Goal: Task Accomplishment & Management: Manage account settings

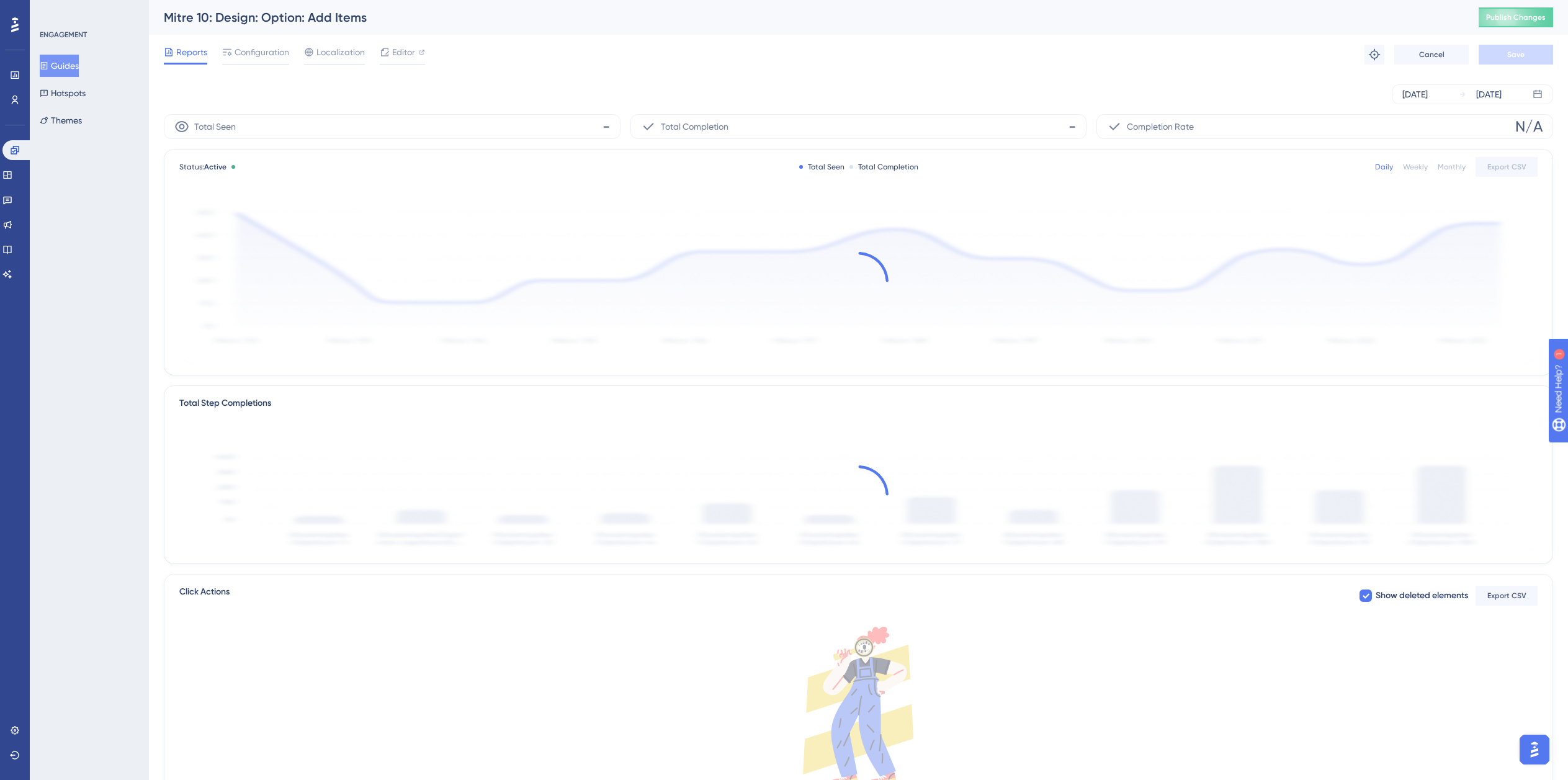
click at [73, 65] on button "Guides" at bounding box center [59, 65] width 39 height 23
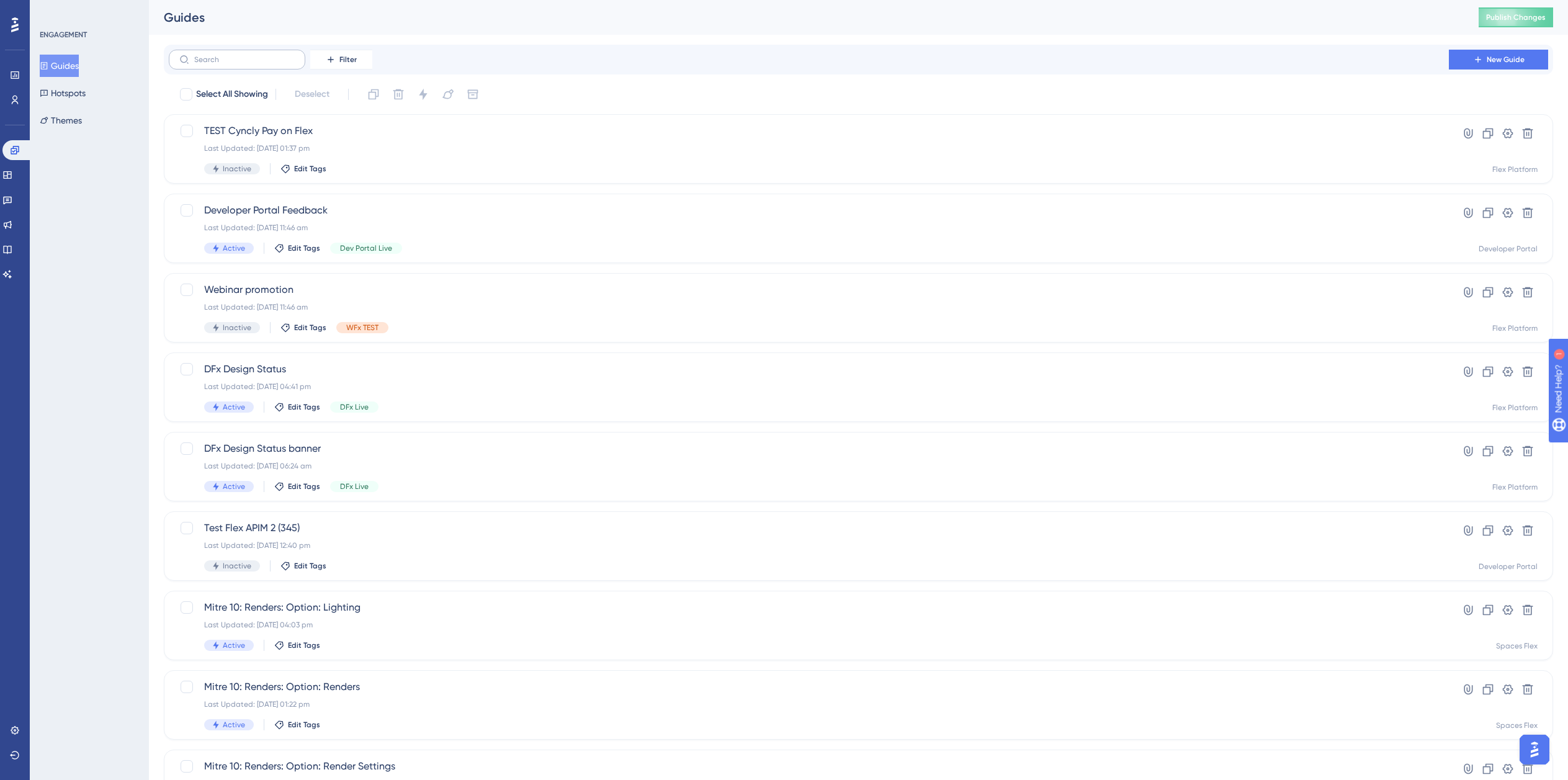
click at [251, 66] on label at bounding box center [236, 59] width 136 height 20
click at [251, 64] on input "text" at bounding box center [245, 59] width 100 height 8
type input "Option"
click at [400, 169] on div "Active Edit Tags" at bounding box center [808, 168] width 1209 height 11
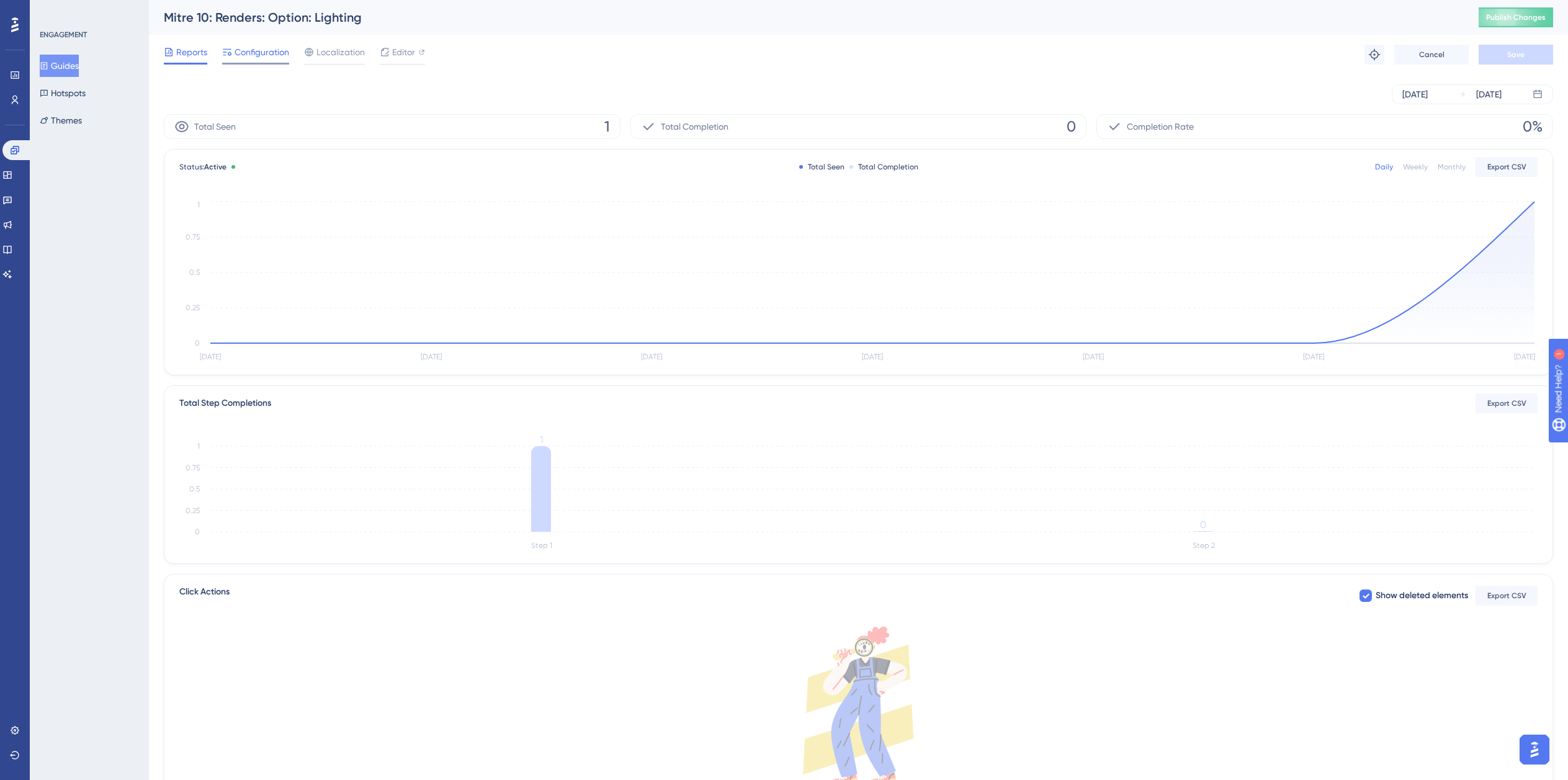
click at [241, 52] on span "Configuration" at bounding box center [261, 53] width 54 height 15
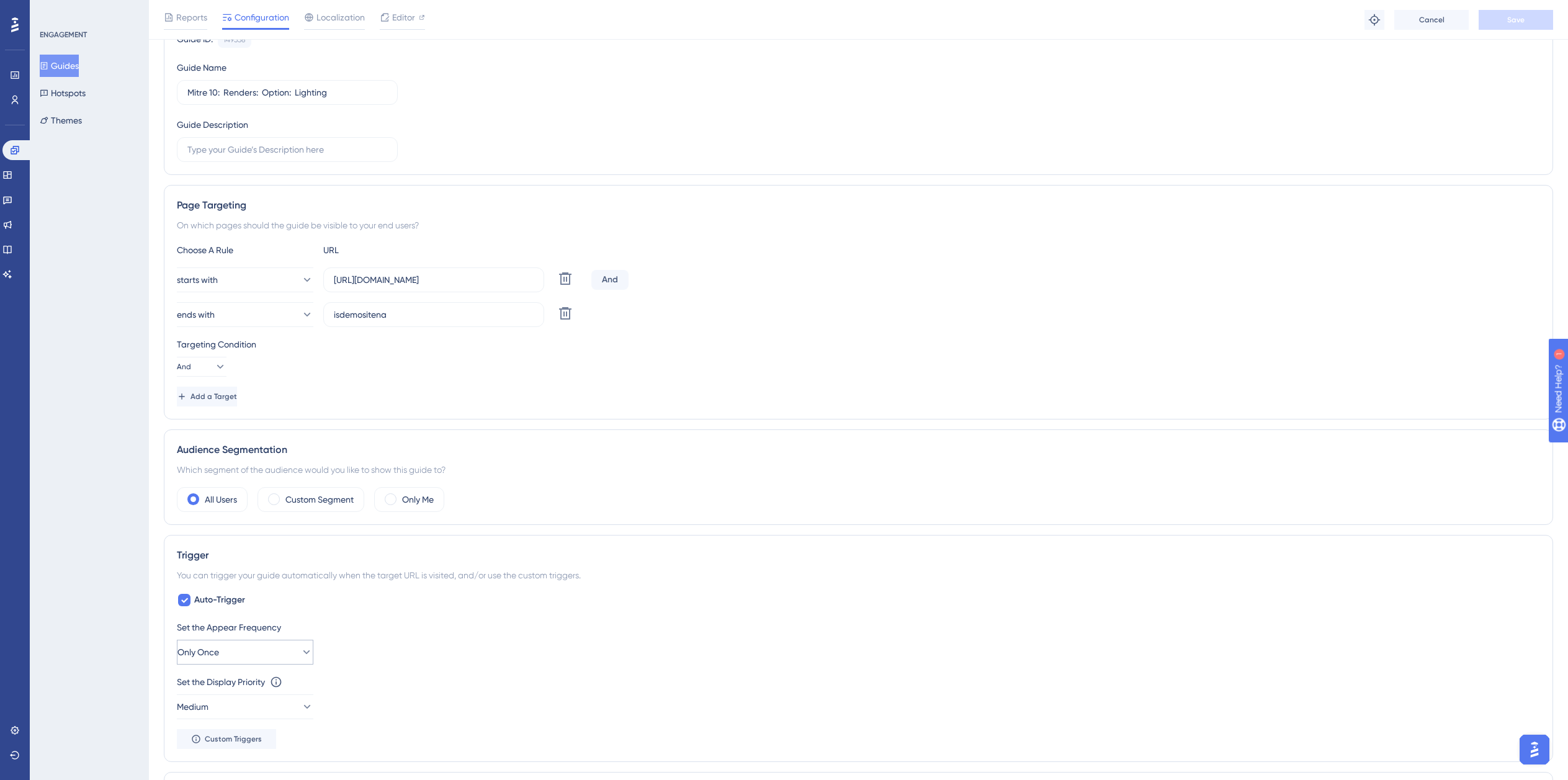
scroll to position [311, 0]
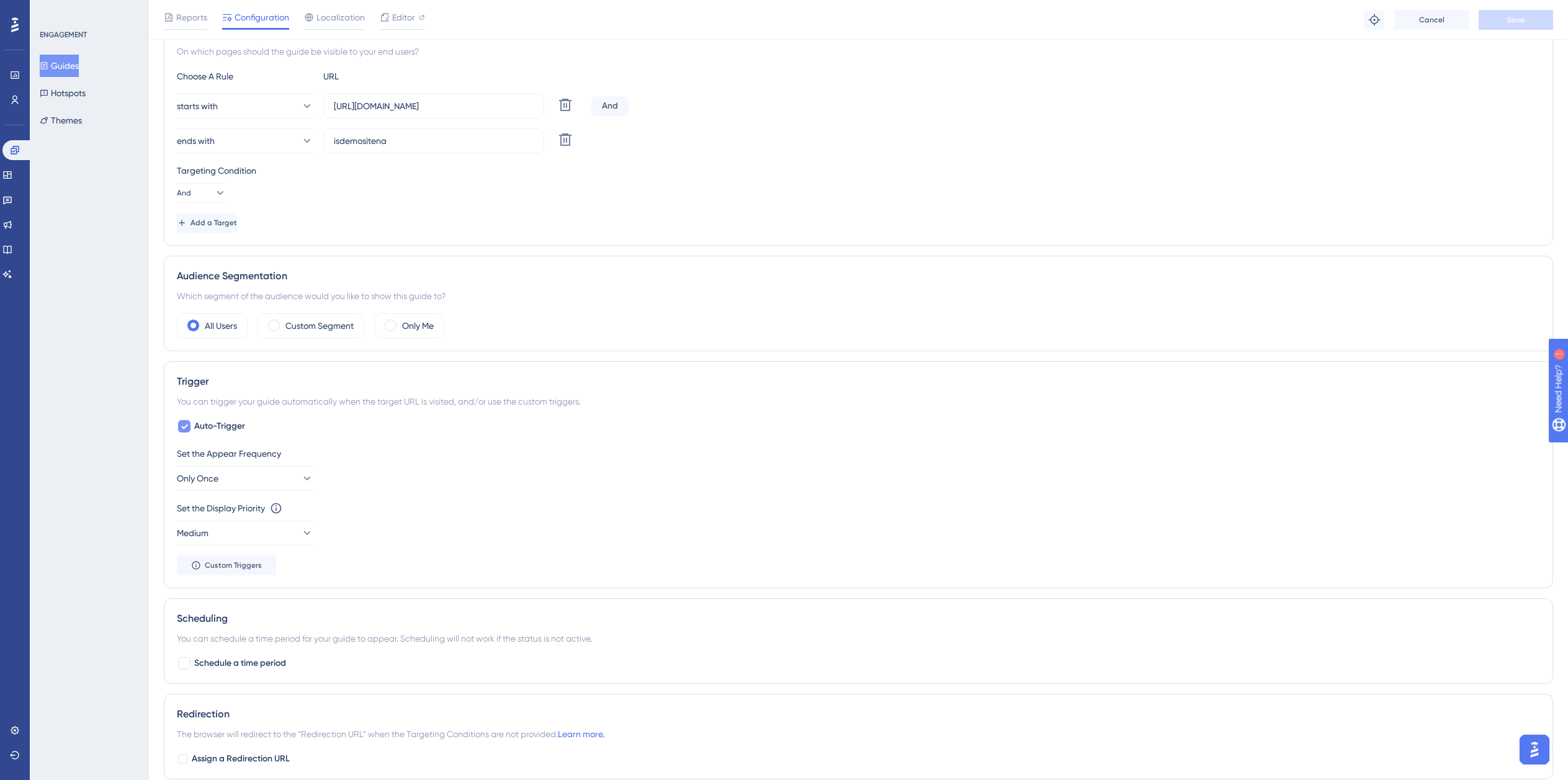
click at [217, 432] on span "Auto-Trigger" at bounding box center [220, 427] width 51 height 15
checkbox input "false"
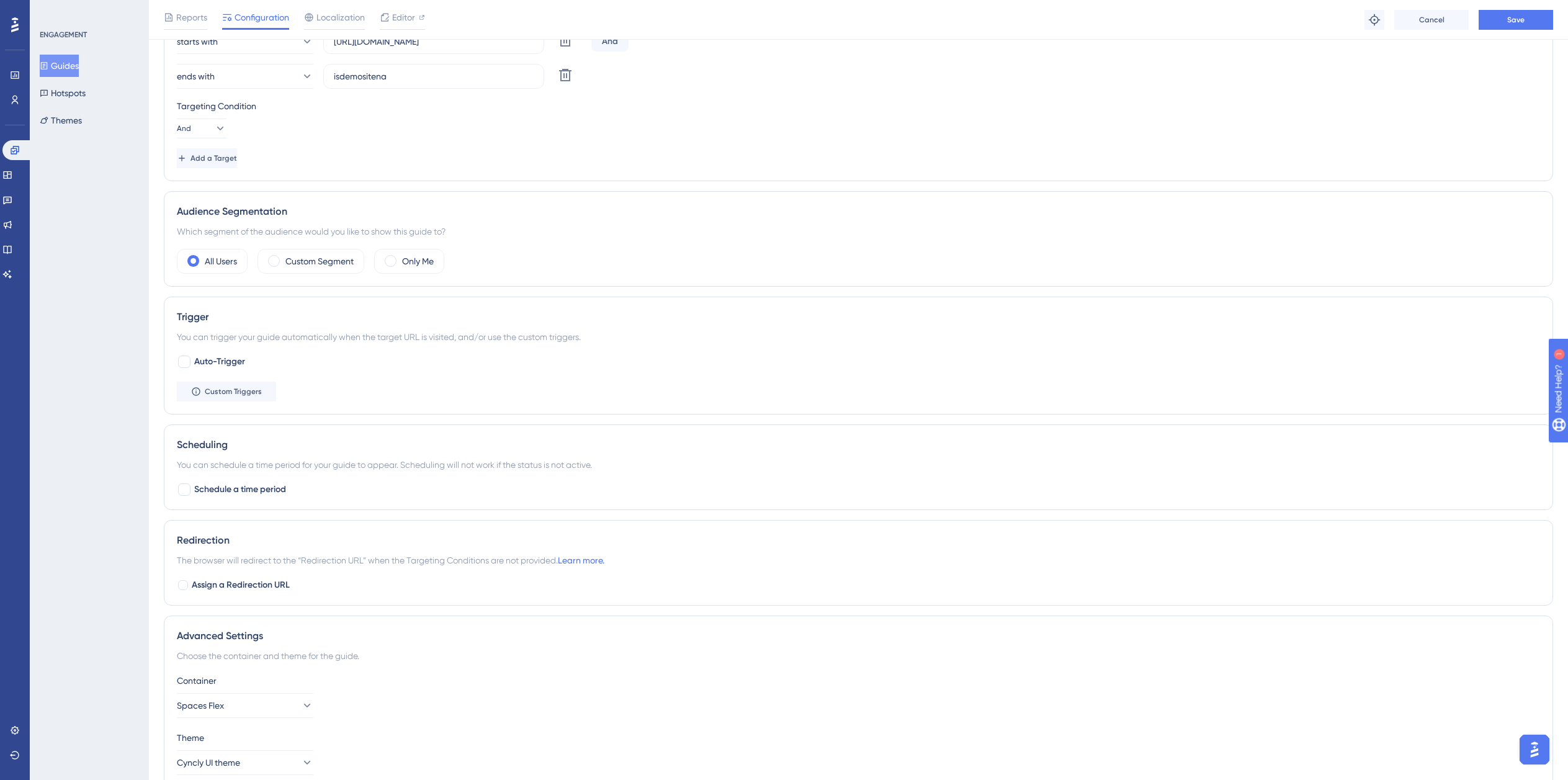
scroll to position [433, 0]
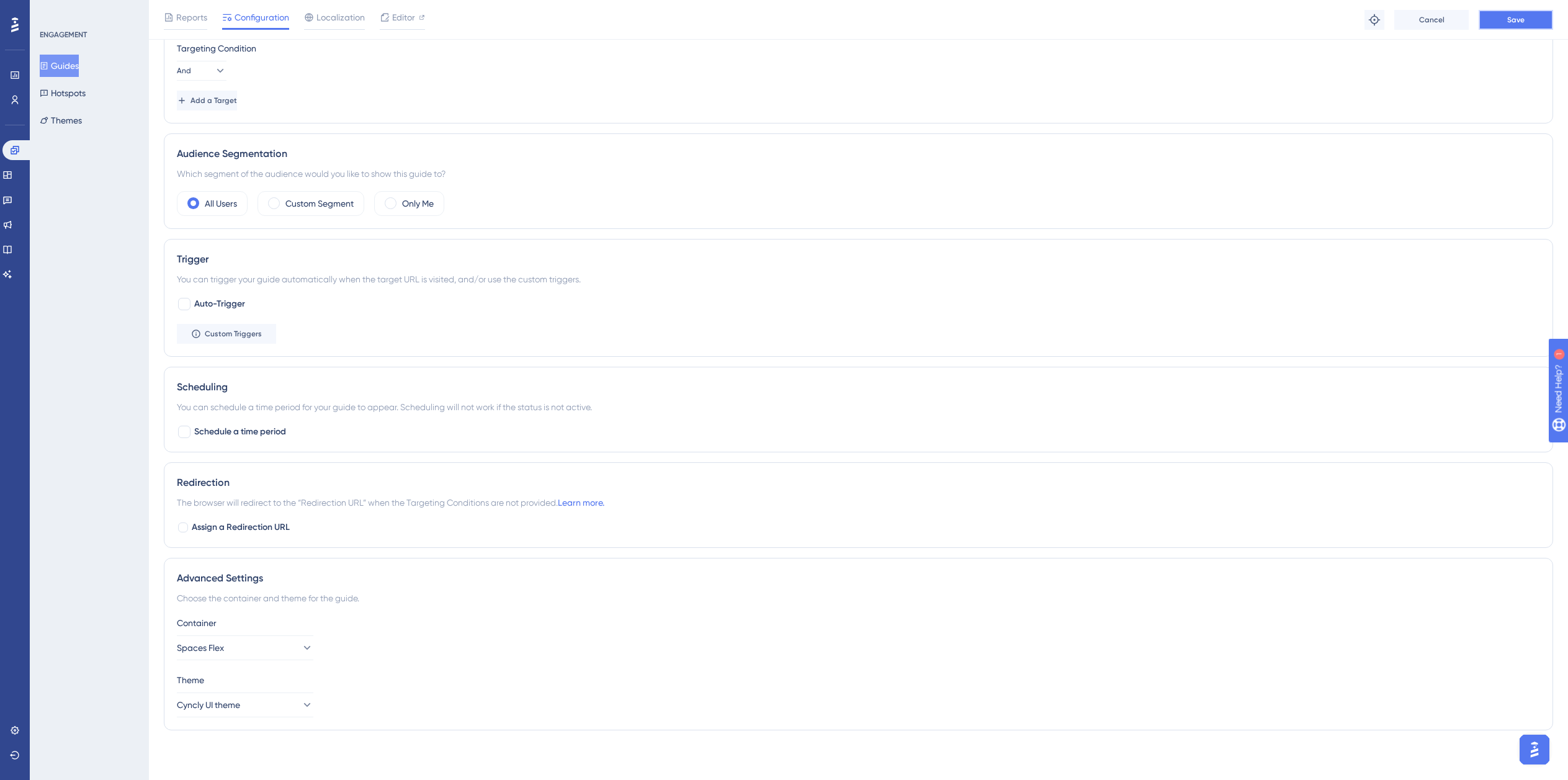
click at [1495, 22] on button "Save" at bounding box center [1515, 20] width 74 height 20
click at [60, 68] on button "Guides" at bounding box center [59, 65] width 39 height 23
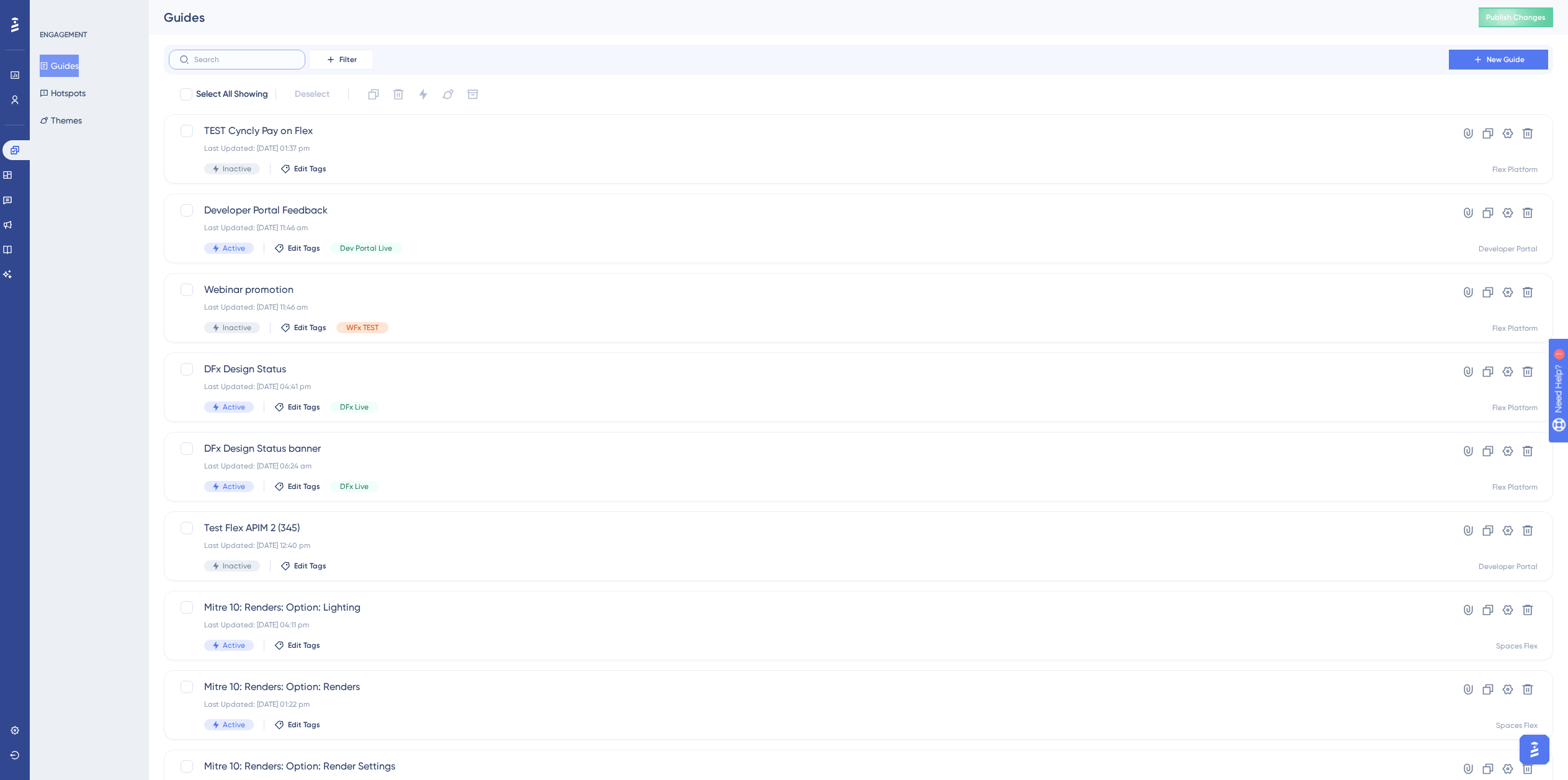
click at [257, 63] on input "text" at bounding box center [245, 59] width 100 height 8
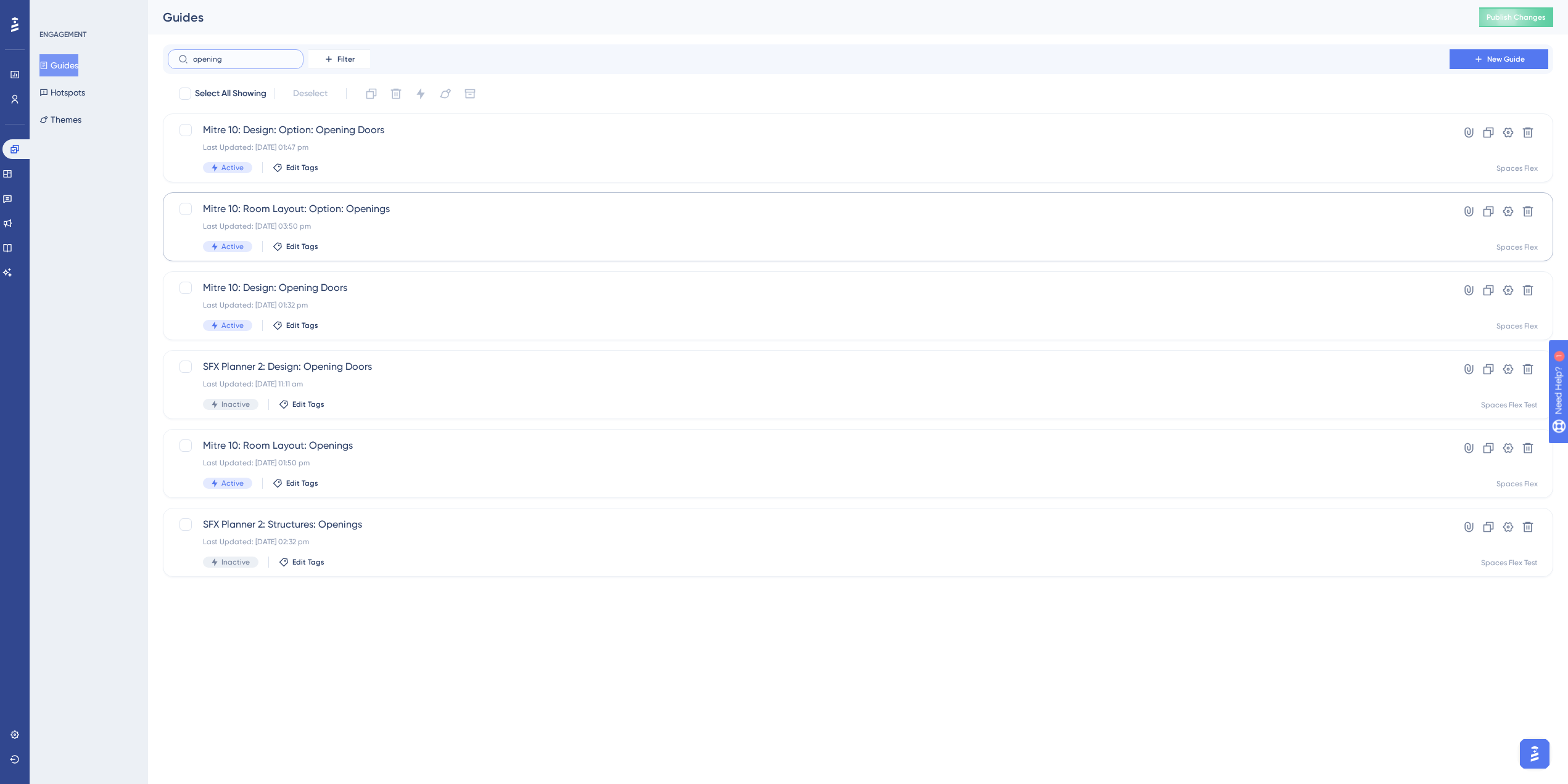
type input "opening"
click at [372, 233] on div "Mitre 10: Room Layout: Option: Openings Last Updated: [DATE] 03:50 pm Active Ed…" at bounding box center [808, 226] width 1212 height 51
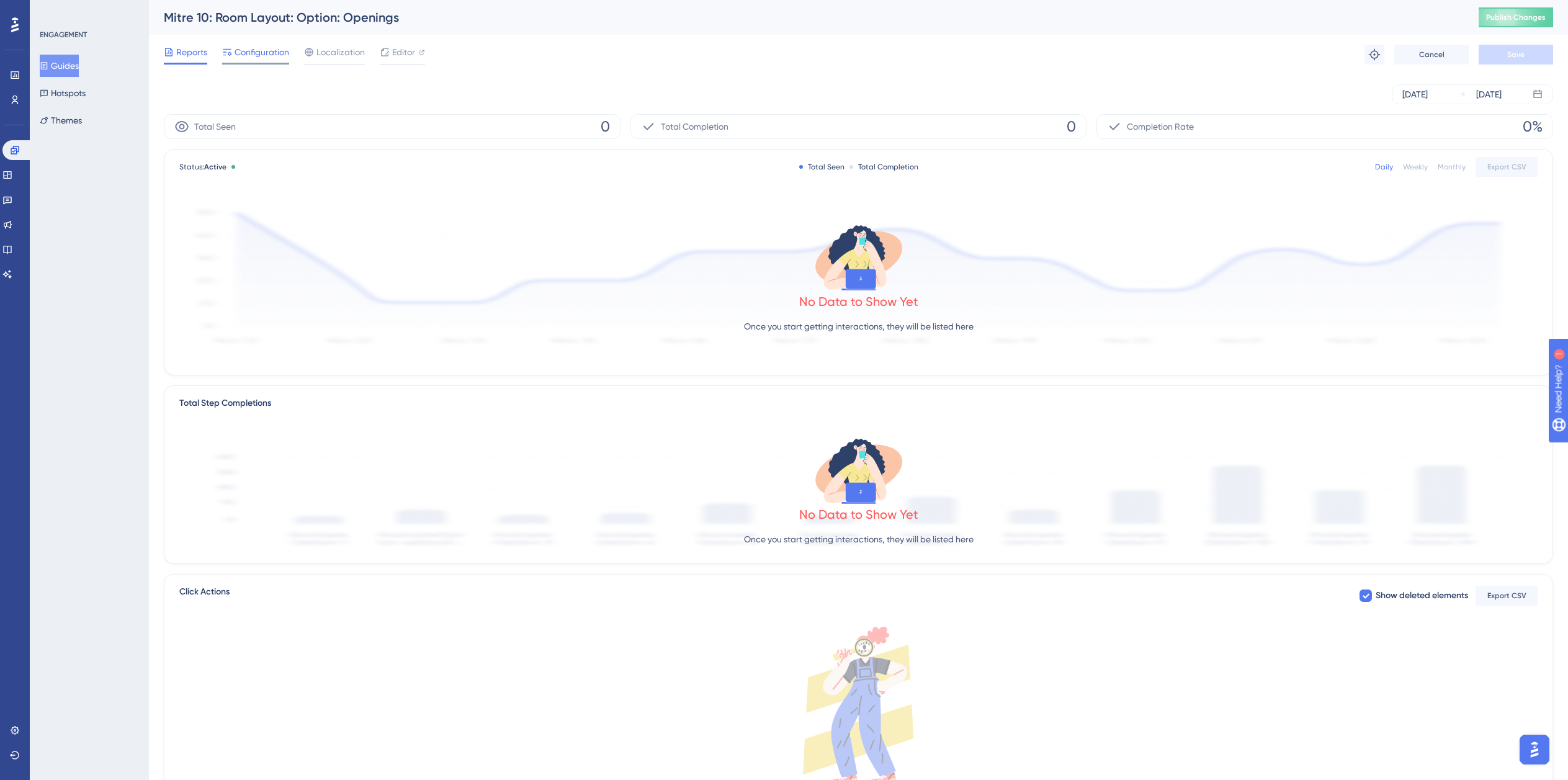
click at [268, 62] on div "Configuration" at bounding box center [255, 55] width 67 height 20
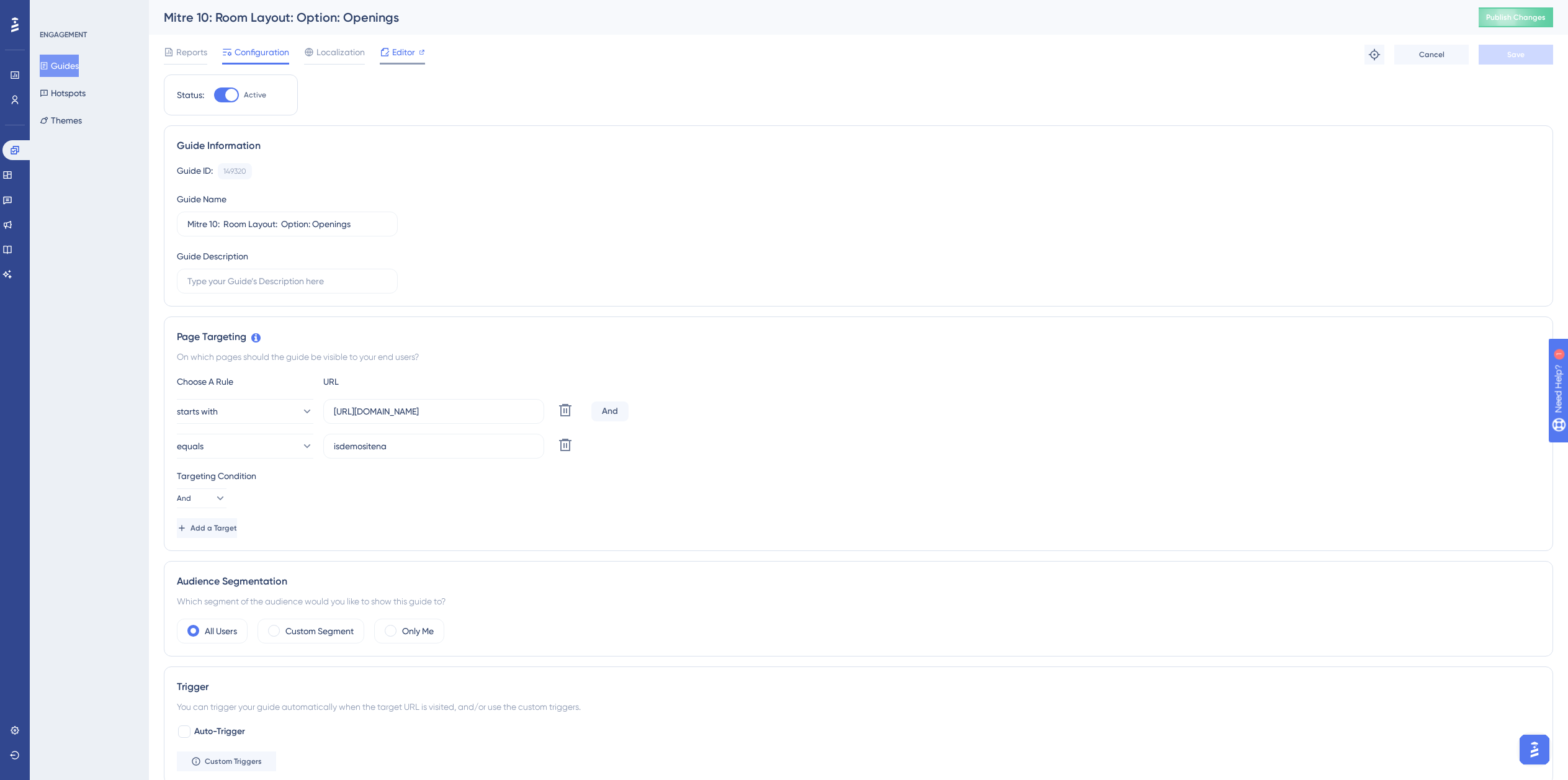
click at [397, 58] on span "Editor" at bounding box center [403, 53] width 23 height 15
